Goal: Task Accomplishment & Management: Use online tool/utility

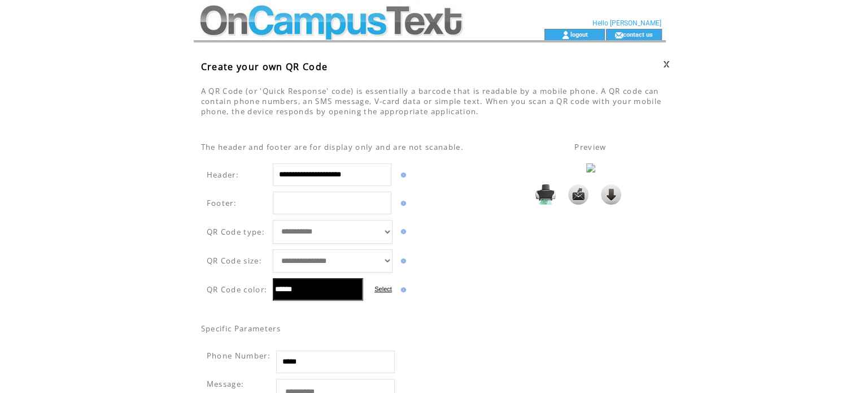
click at [268, 26] on td at bounding box center [349, 14] width 310 height 29
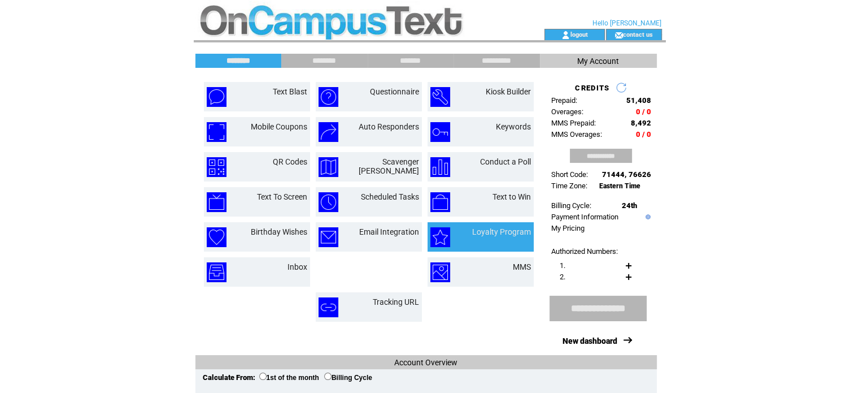
click at [471, 238] on td "Loyalty Program" at bounding box center [494, 237] width 73 height 20
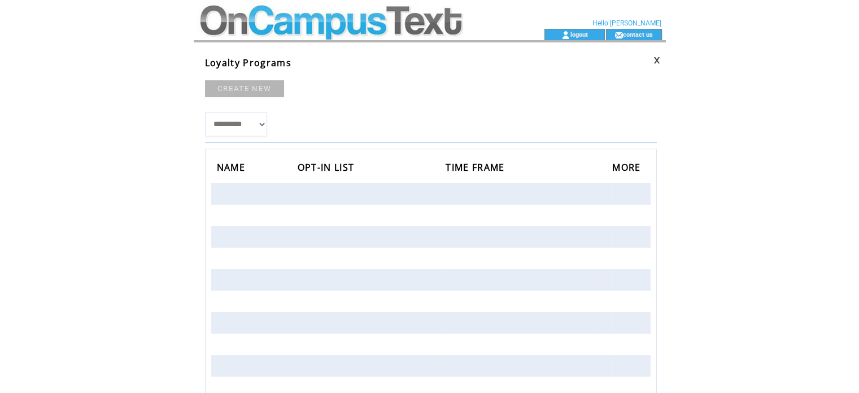
click at [281, 27] on td at bounding box center [349, 14] width 310 height 29
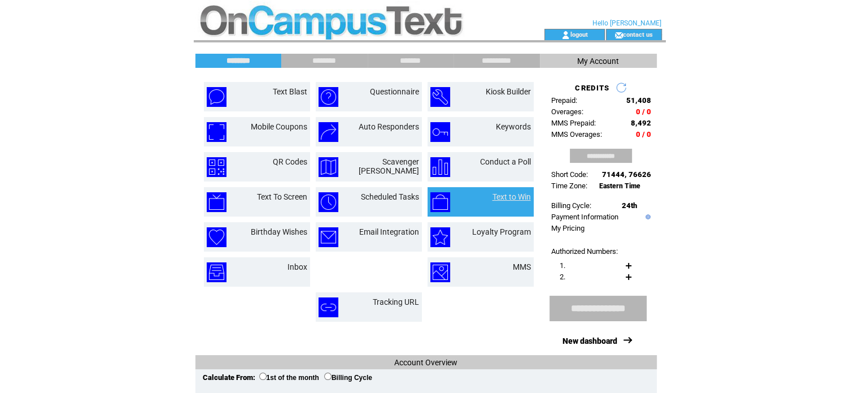
click at [524, 196] on link "Text to Win" at bounding box center [512, 196] width 38 height 9
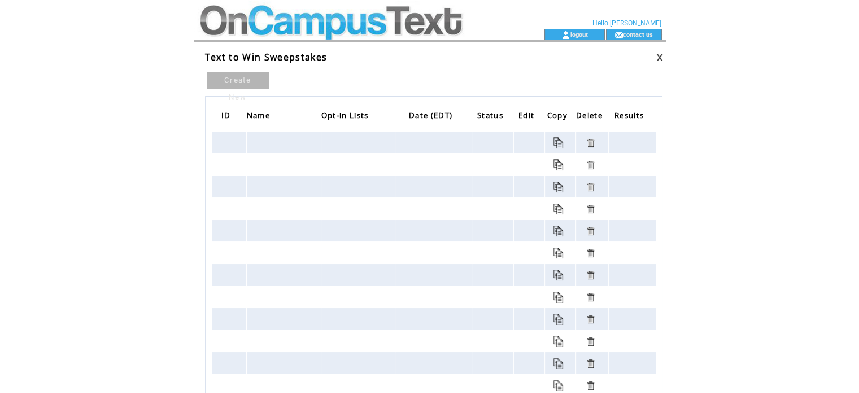
click at [269, 137] on td at bounding box center [284, 142] width 74 height 21
click at [234, 82] on link "Create New" at bounding box center [238, 80] width 62 height 17
click at [310, 20] on td at bounding box center [349, 14] width 310 height 29
